Goal: Task Accomplishment & Management: Manage account settings

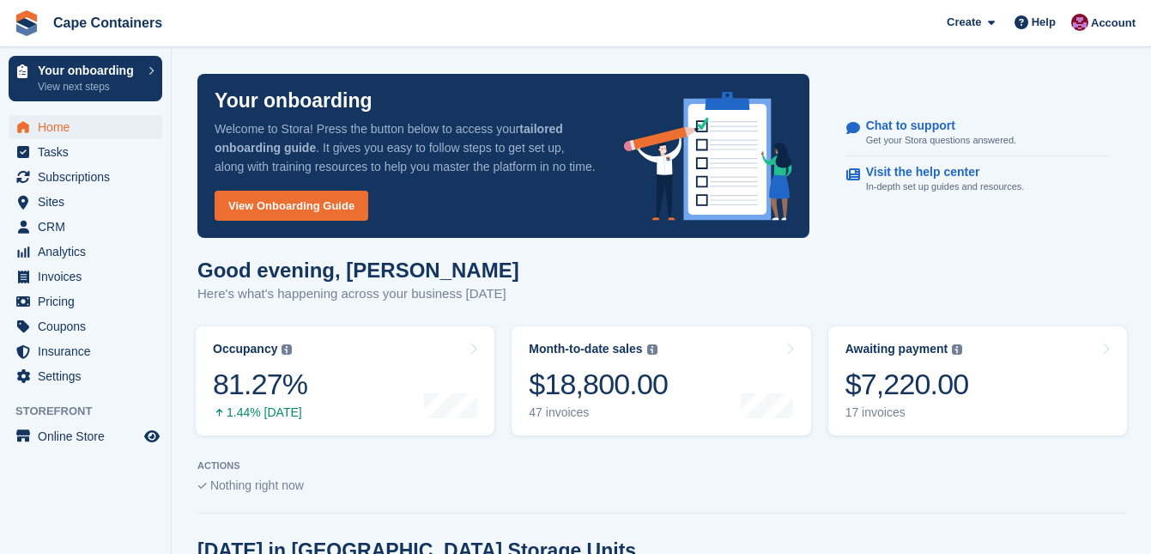
scroll to position [176, 0]
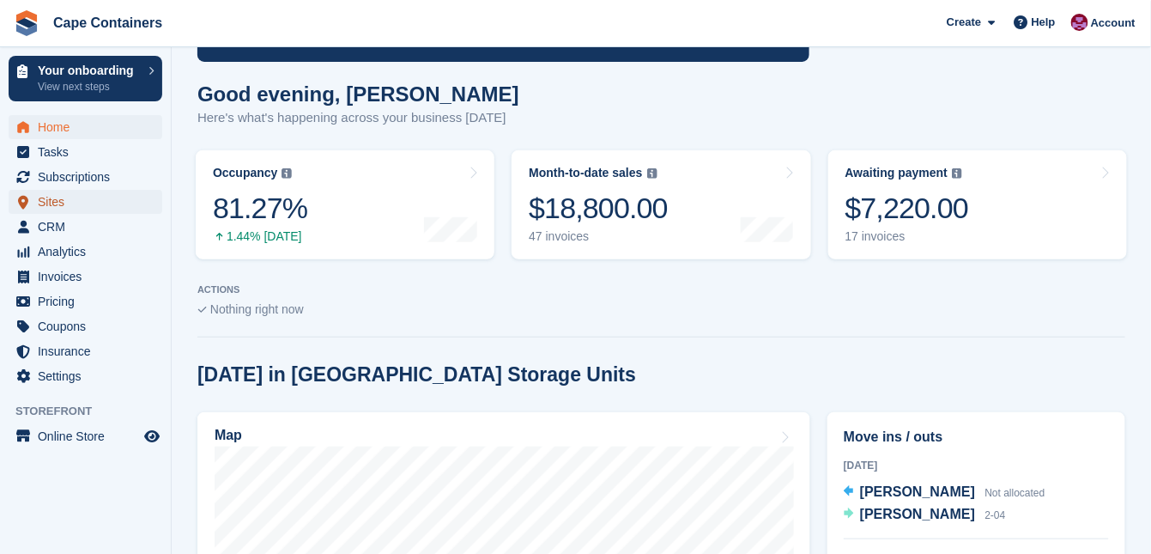
click at [58, 207] on span "Sites" at bounding box center [89, 202] width 103 height 24
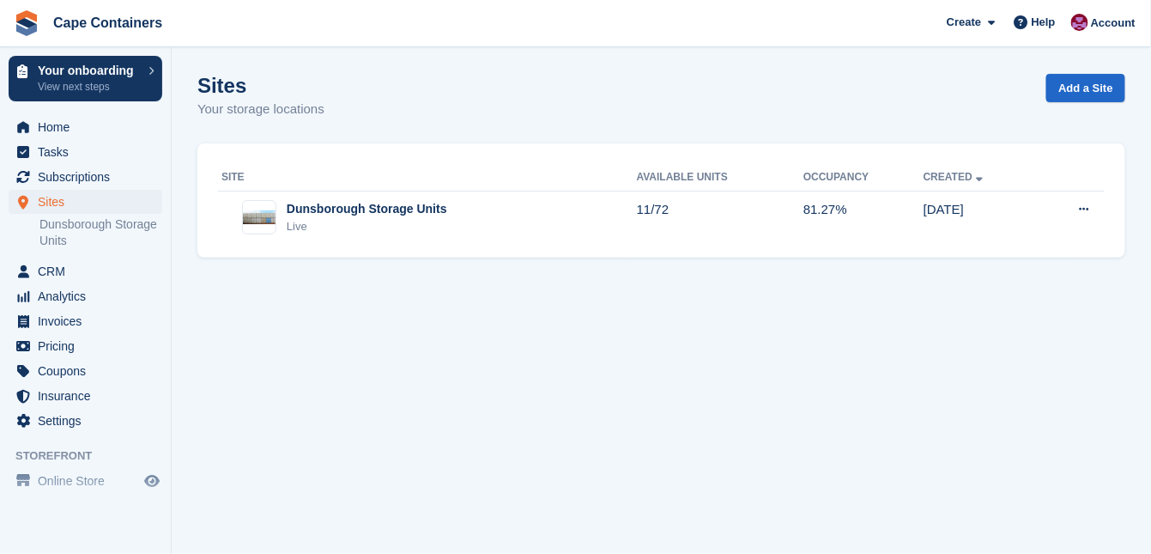
click at [337, 212] on div "Dunsborough Storage Units" at bounding box center [367, 209] width 161 height 18
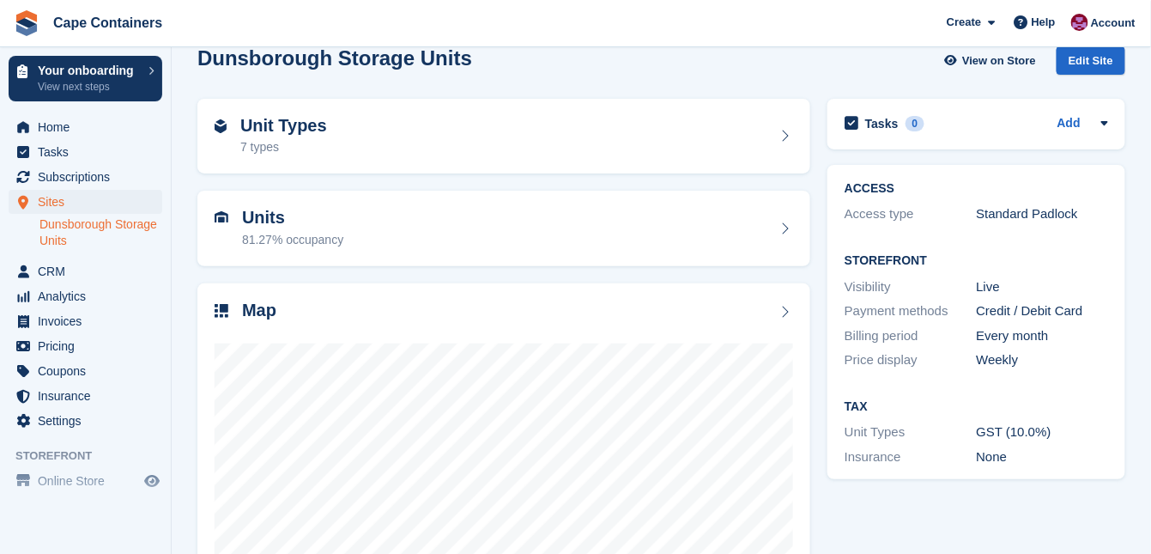
scroll to position [69, 0]
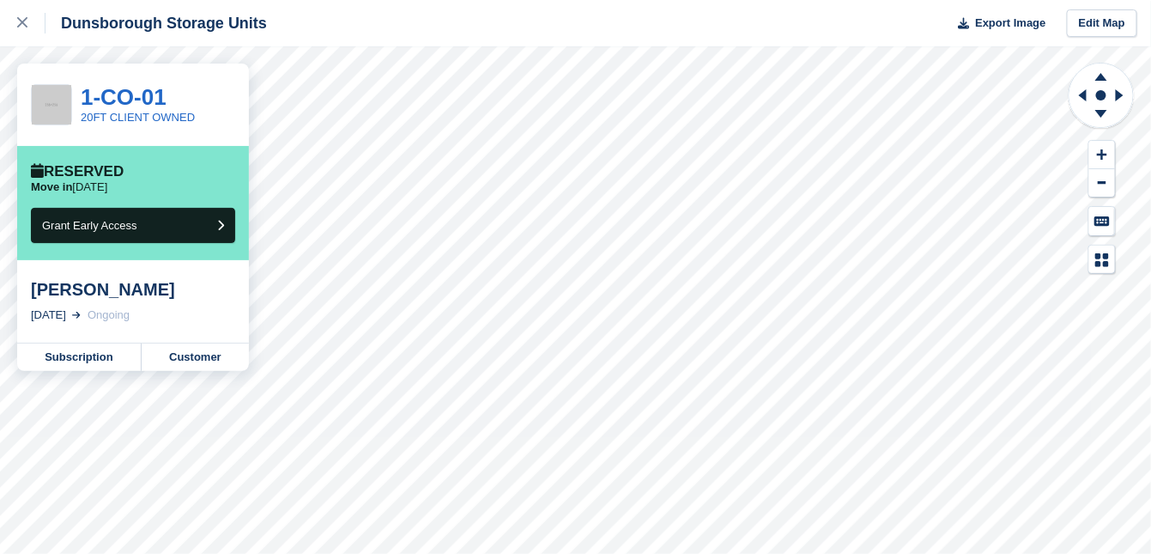
click at [21, 21] on icon at bounding box center [22, 22] width 10 height 10
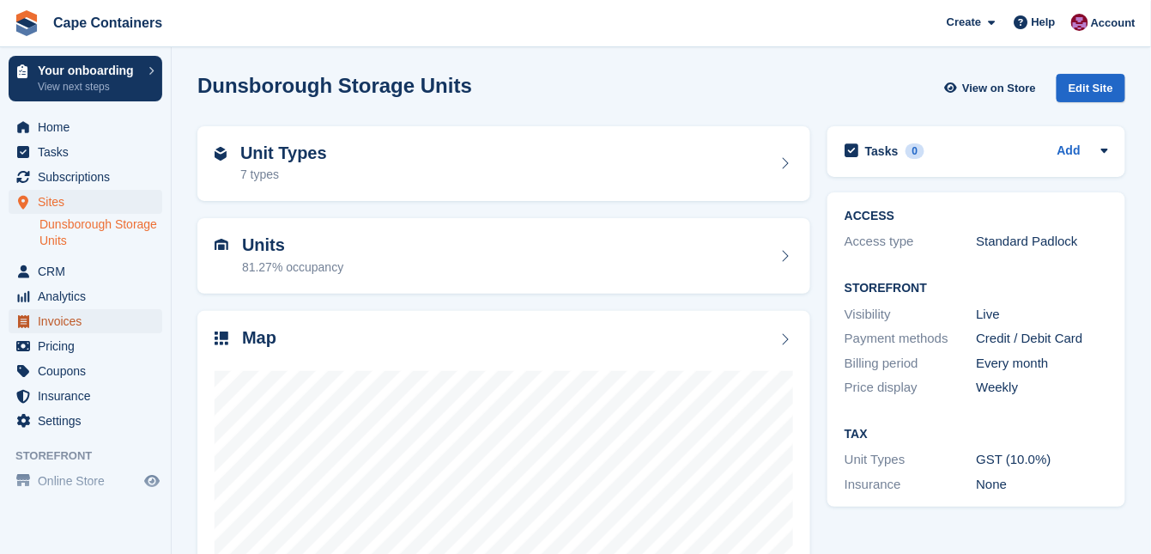
click at [71, 325] on span "Invoices" at bounding box center [89, 321] width 103 height 24
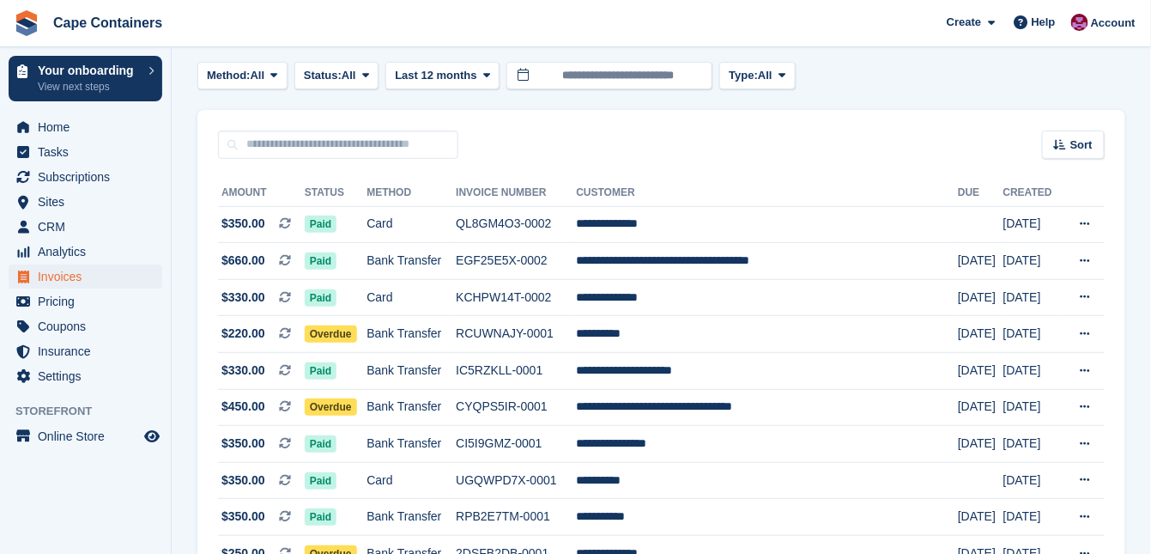
scroll to position [69, 0]
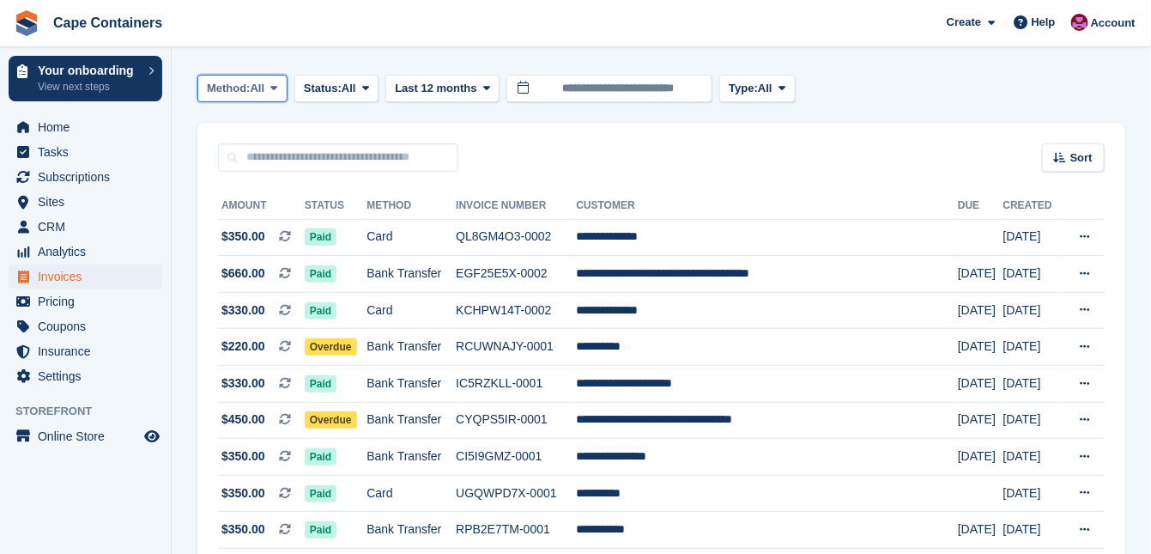
click at [261, 87] on span "All" at bounding box center [258, 88] width 15 height 17
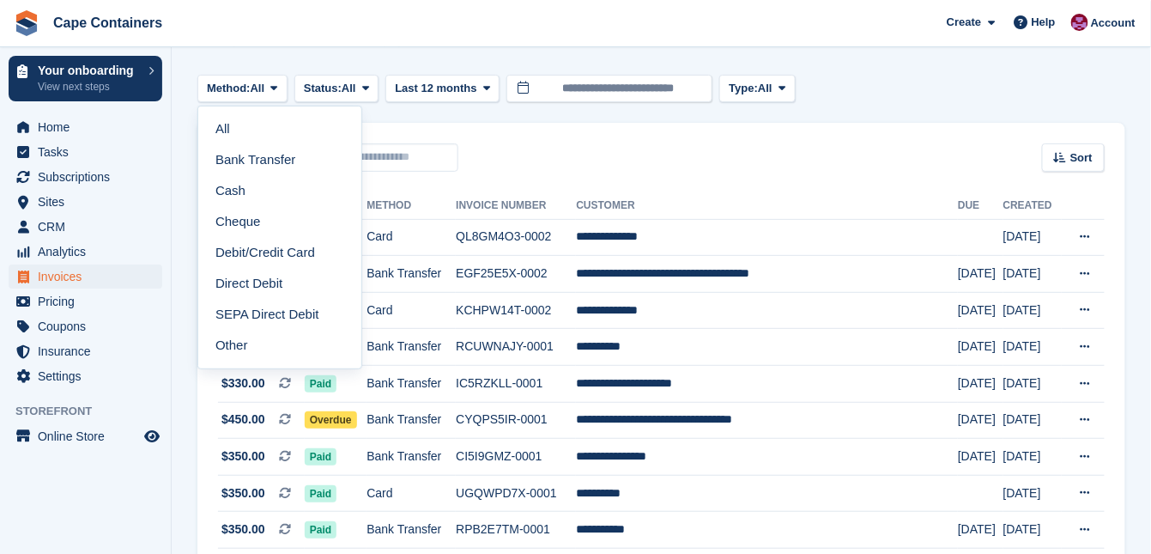
click at [258, 244] on link "Debit/Credit Card" at bounding box center [279, 252] width 149 height 31
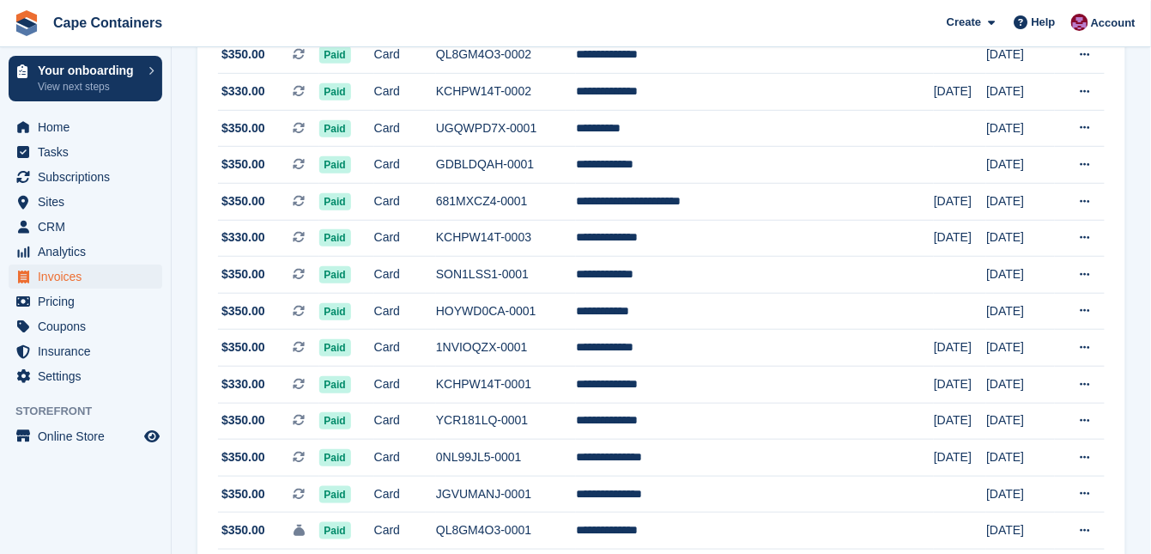
scroll to position [275, 0]
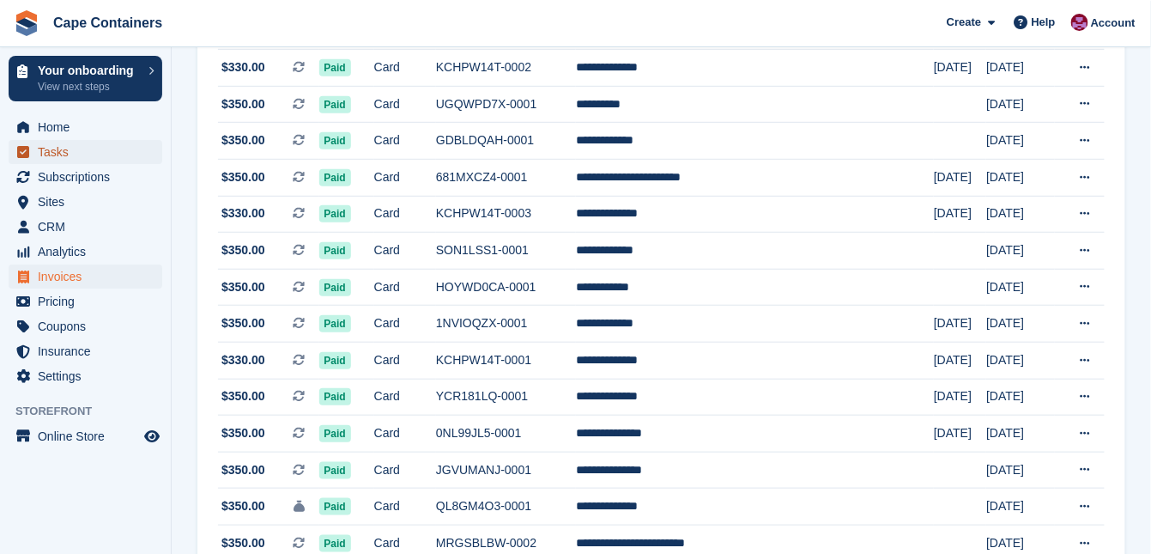
click at [42, 156] on span "Tasks" at bounding box center [89, 152] width 103 height 24
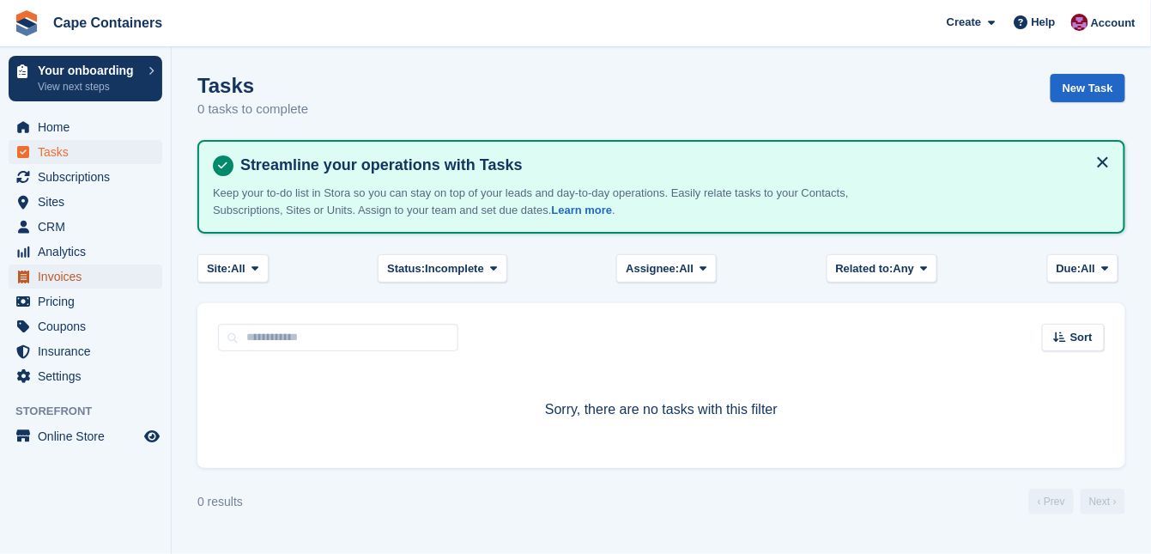
click at [64, 273] on span "Invoices" at bounding box center [89, 276] width 103 height 24
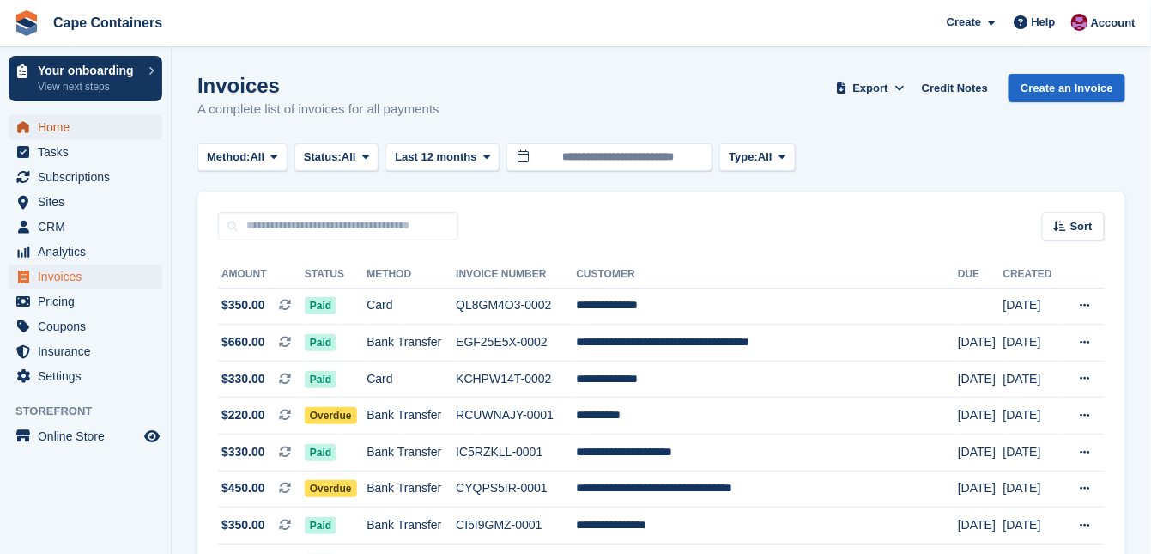
click at [64, 130] on span "Home" at bounding box center [89, 127] width 103 height 24
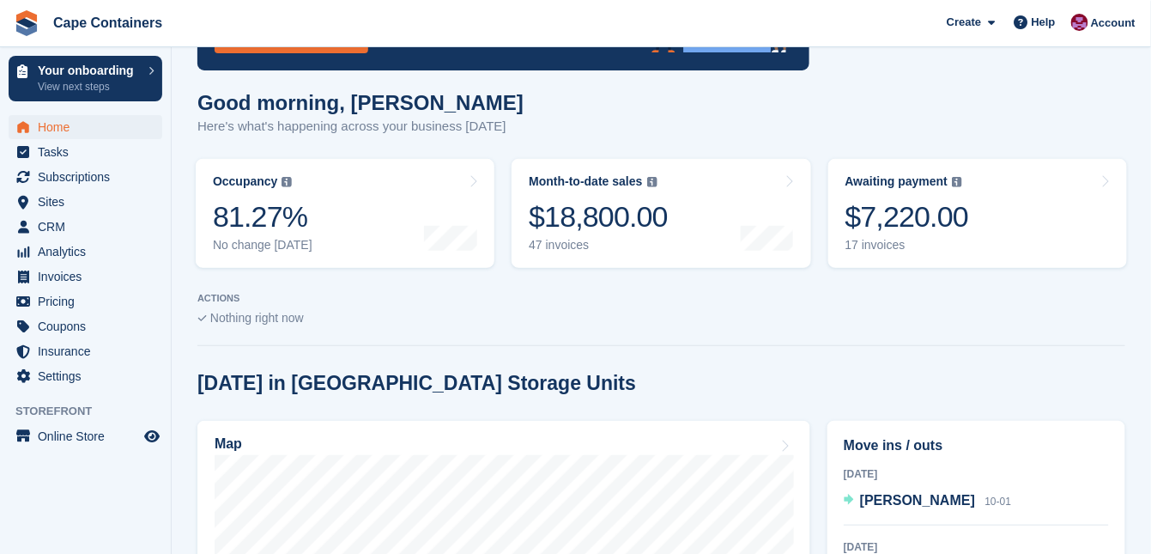
scroll to position [39, 0]
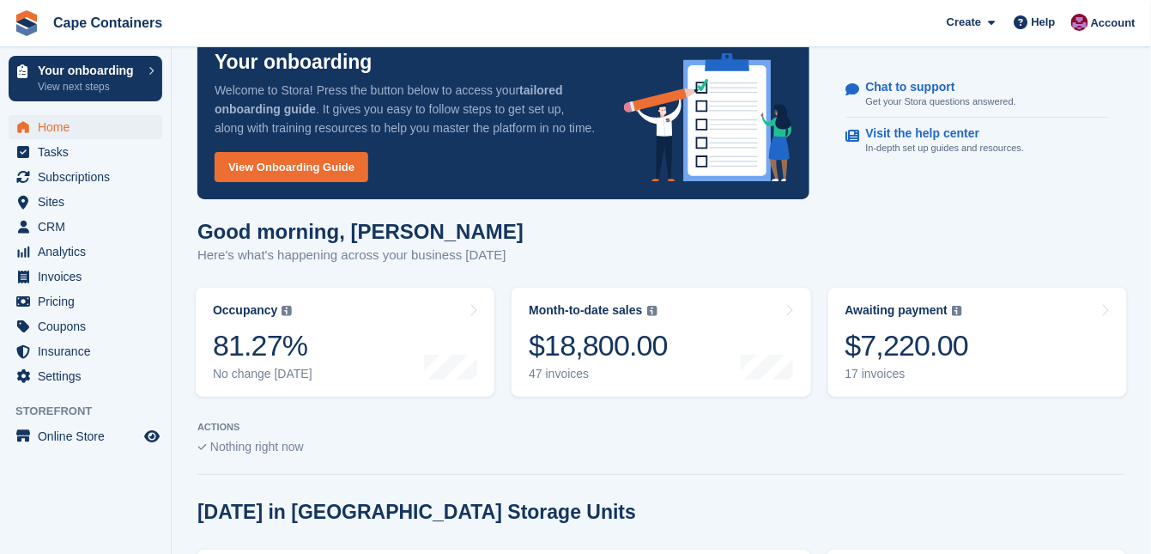
click at [733, 307] on link "Month-to-date sales The sum of all finalised invoices generated this month to d…" at bounding box center [661, 342] width 299 height 109
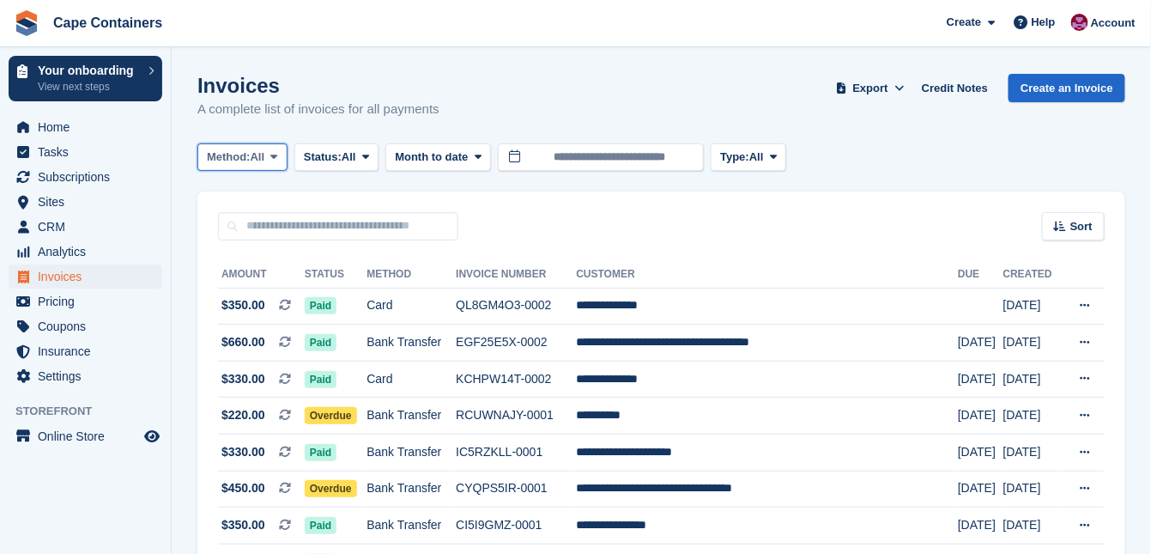
click at [262, 161] on span "All" at bounding box center [258, 157] width 15 height 17
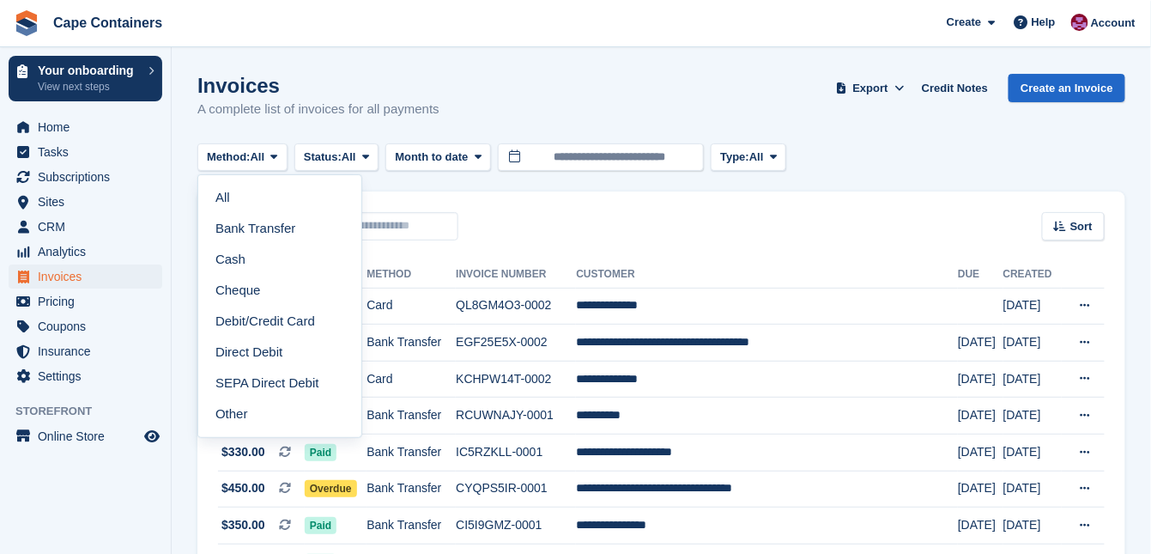
click at [258, 319] on link "Debit/Credit Card" at bounding box center [279, 321] width 149 height 31
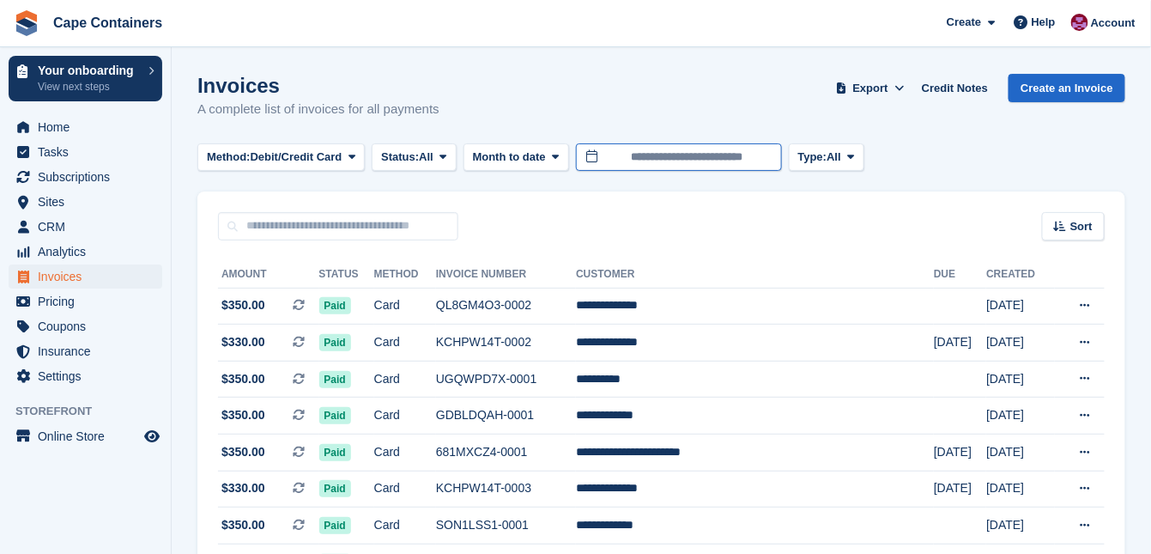
click at [628, 154] on input "**********" at bounding box center [679, 157] width 206 height 28
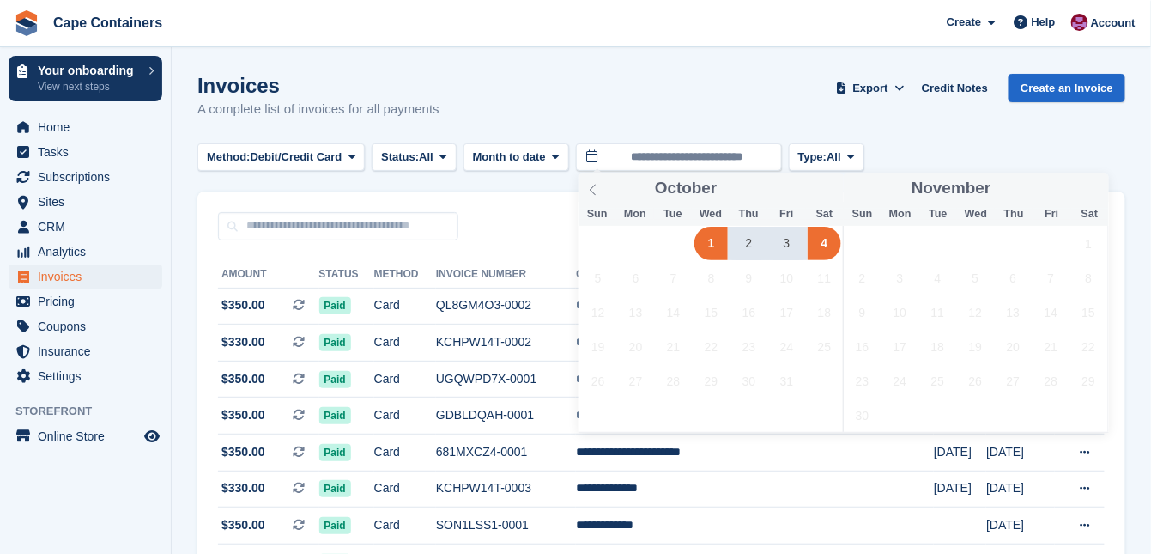
click at [711, 244] on span "1" at bounding box center [711, 243] width 33 height 33
type input "**********"
click at [711, 244] on span "1" at bounding box center [711, 243] width 33 height 33
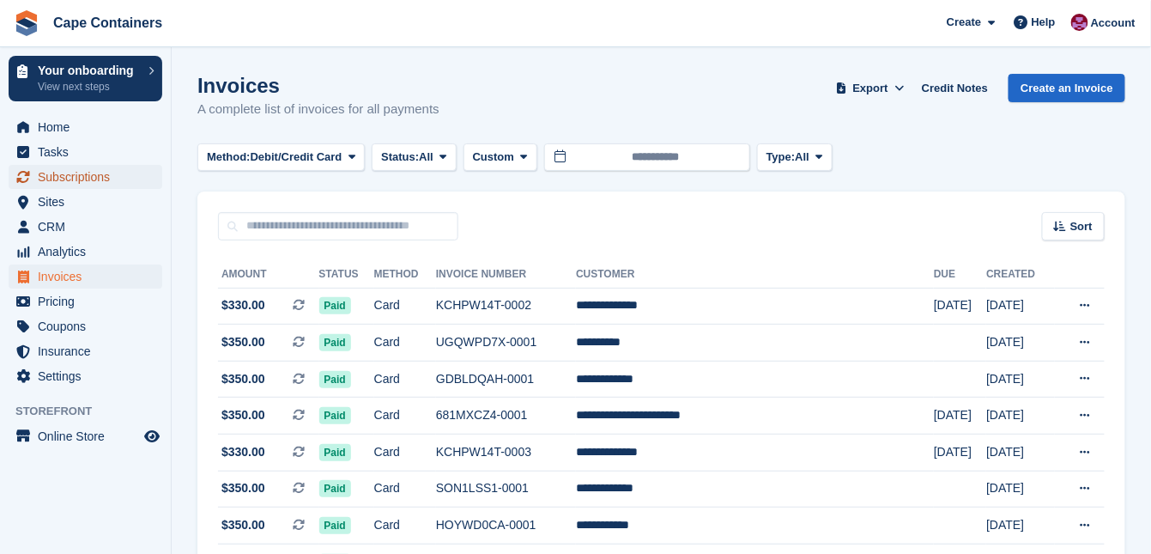
click at [51, 178] on span "Subscriptions" at bounding box center [89, 177] width 103 height 24
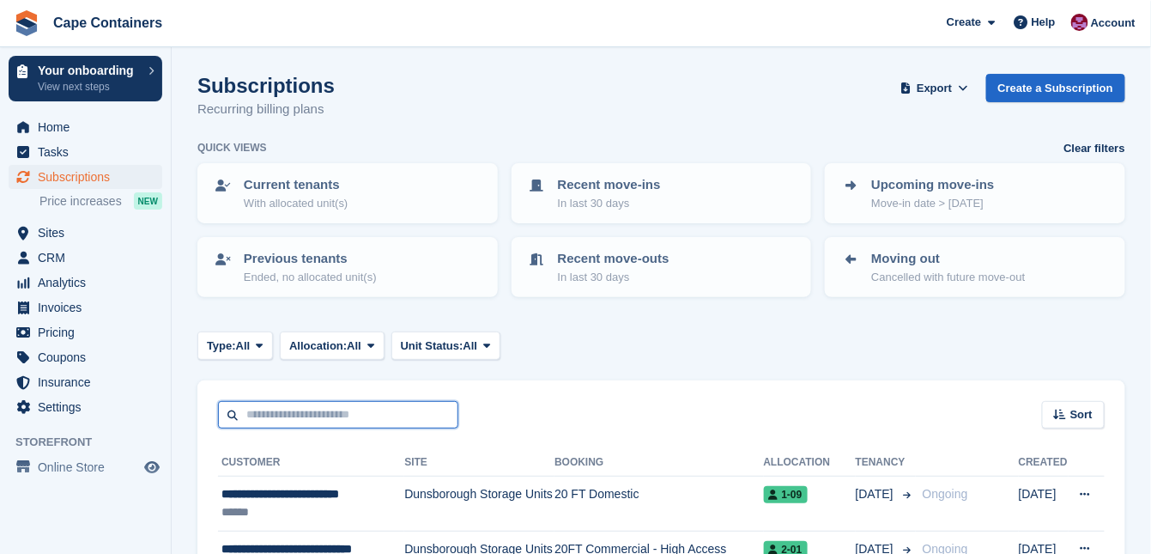
click at [298, 419] on input "text" at bounding box center [338, 415] width 240 height 28
paste input "**********"
type input "**********"
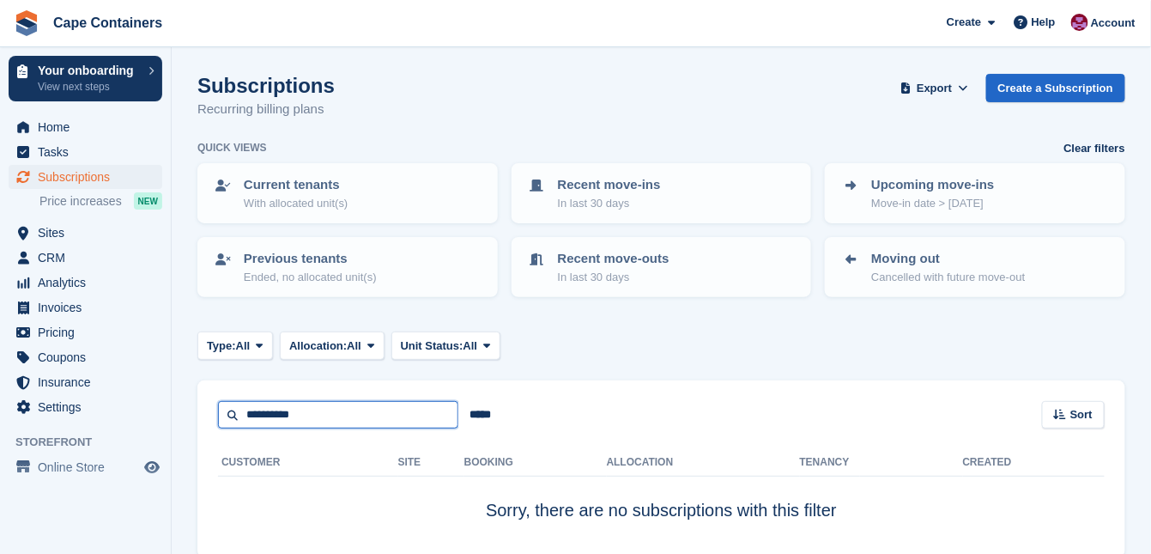
drag, startPoint x: 320, startPoint y: 413, endPoint x: 166, endPoint y: 417, distance: 154.6
click at [166, 417] on div "Your onboarding View next steps Home Tasks Subscriptions Subscriptions Subscrip…" at bounding box center [575, 314] width 1151 height 629
click at [79, 278] on span "Analytics" at bounding box center [89, 282] width 103 height 24
